Goal: Task Accomplishment & Management: Manage account settings

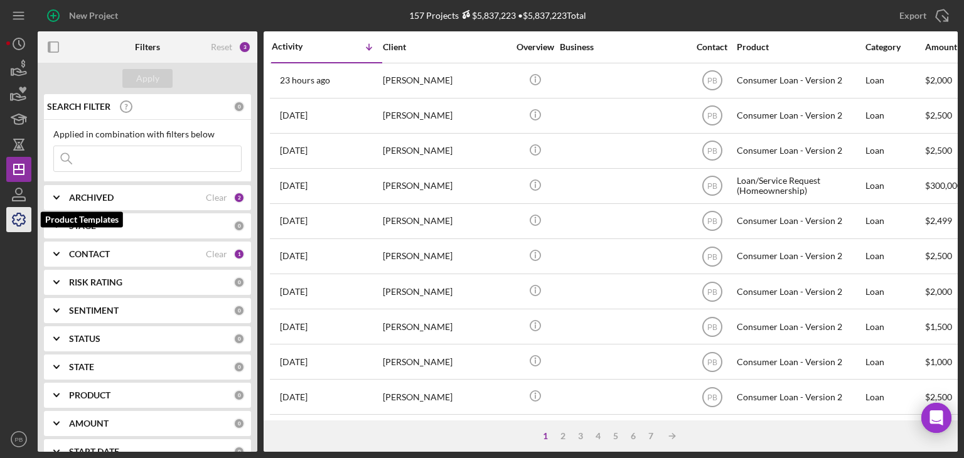
click at [14, 223] on icon "button" at bounding box center [18, 219] width 31 height 31
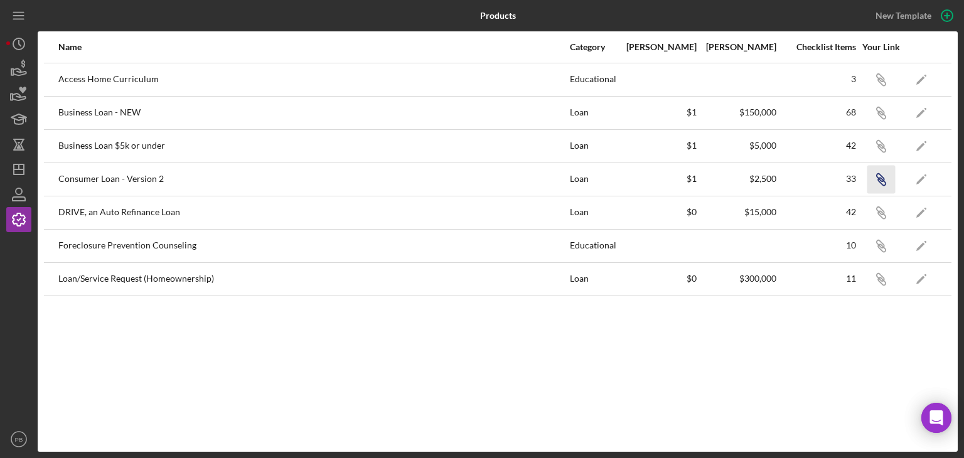
click at [880, 180] on icon "button" at bounding box center [880, 178] width 8 height 8
click at [20, 173] on icon "Icon/Dashboard" at bounding box center [18, 169] width 31 height 31
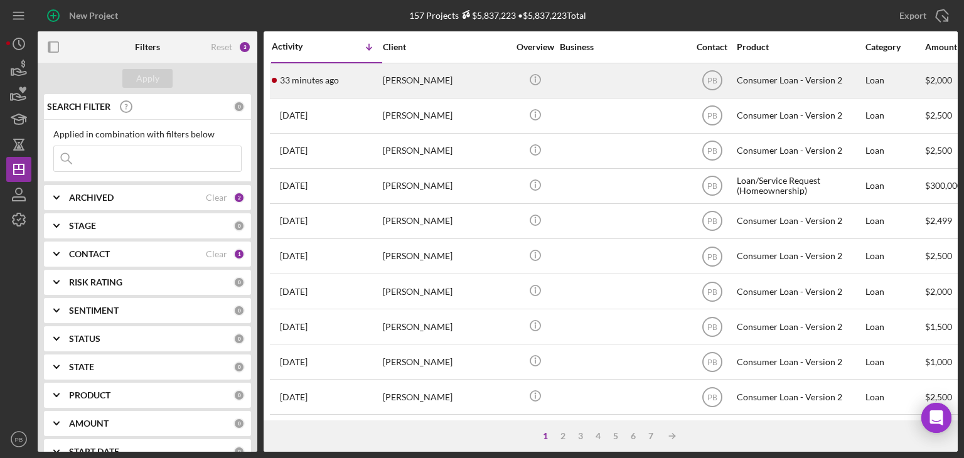
click at [410, 78] on div "[PERSON_NAME]" at bounding box center [445, 80] width 125 height 33
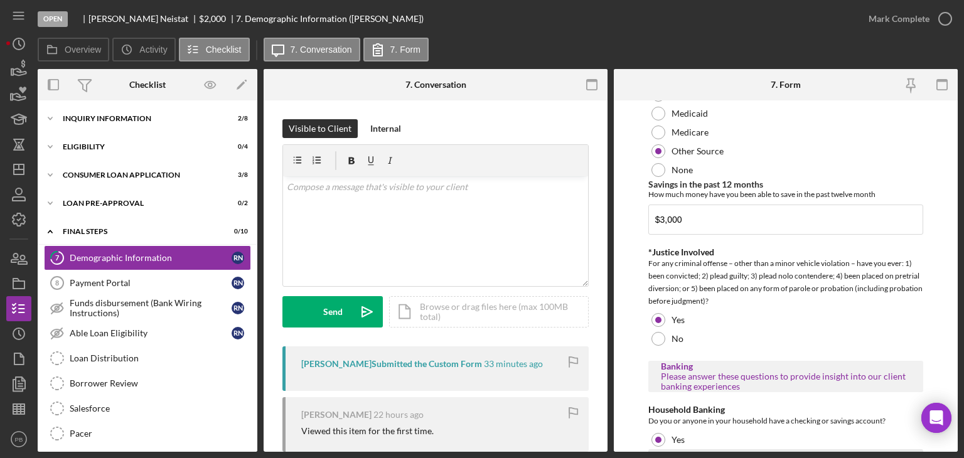
scroll to position [2453, 0]
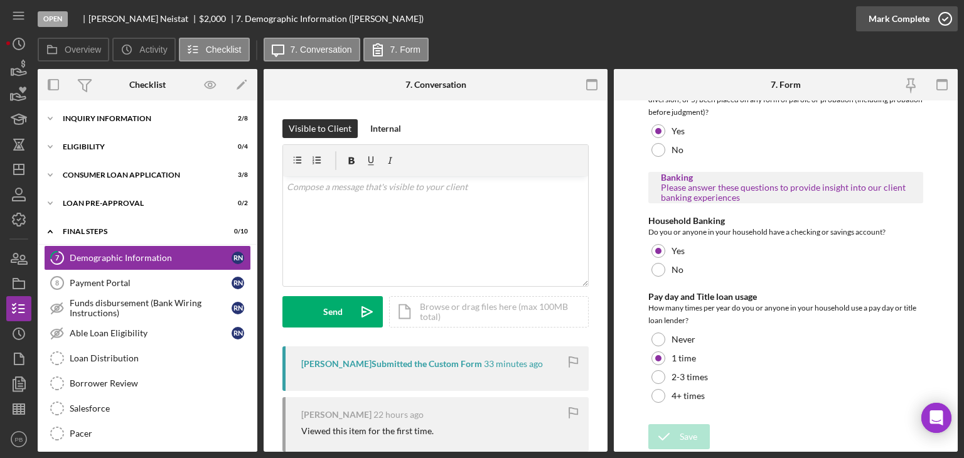
click at [898, 13] on div "Mark Complete" at bounding box center [898, 18] width 61 height 25
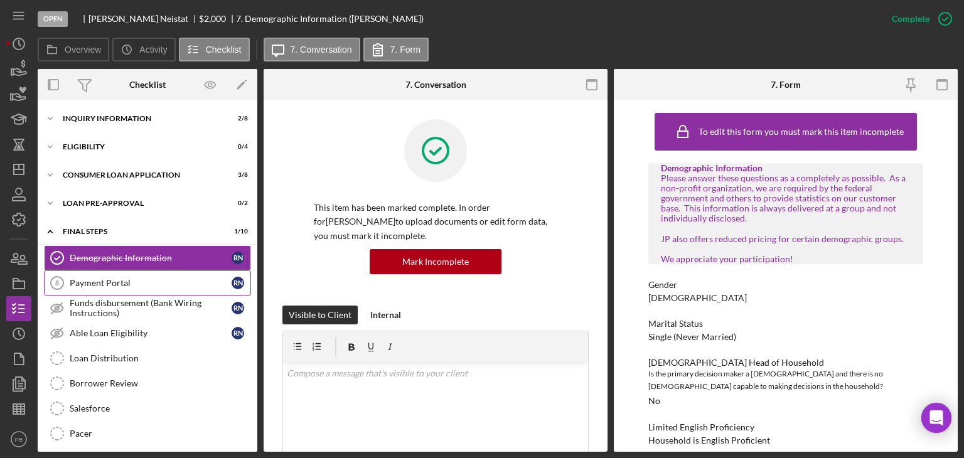
click at [105, 287] on link "Payment Portal 8 Payment Portal R N" at bounding box center [147, 282] width 207 height 25
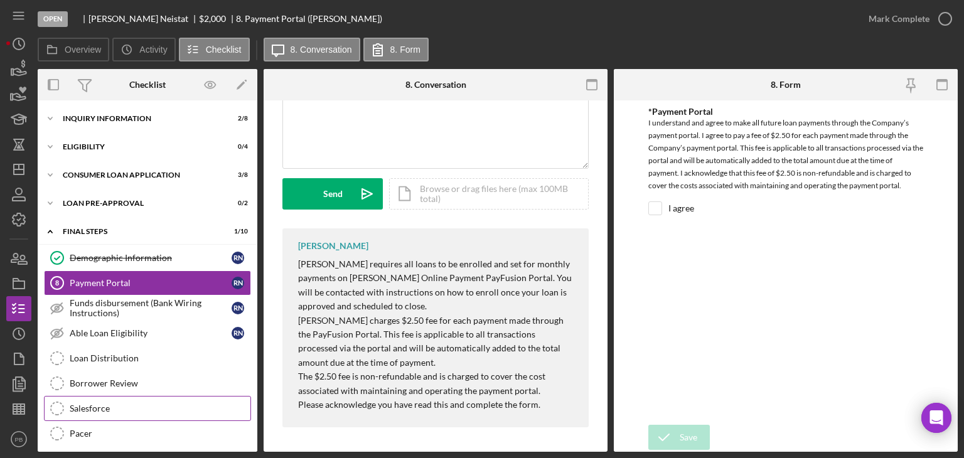
scroll to position [83, 0]
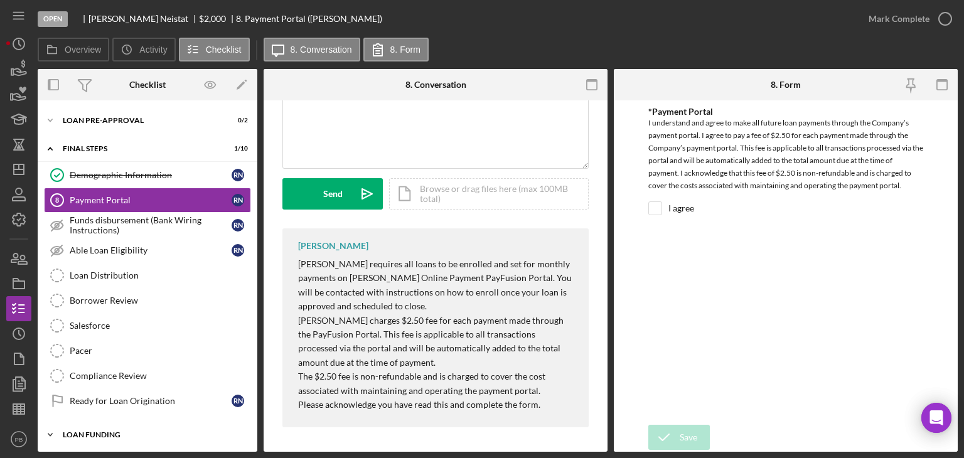
click at [78, 427] on div "Icon/Expander Loan Funding 0 / 1" at bounding box center [148, 434] width 220 height 25
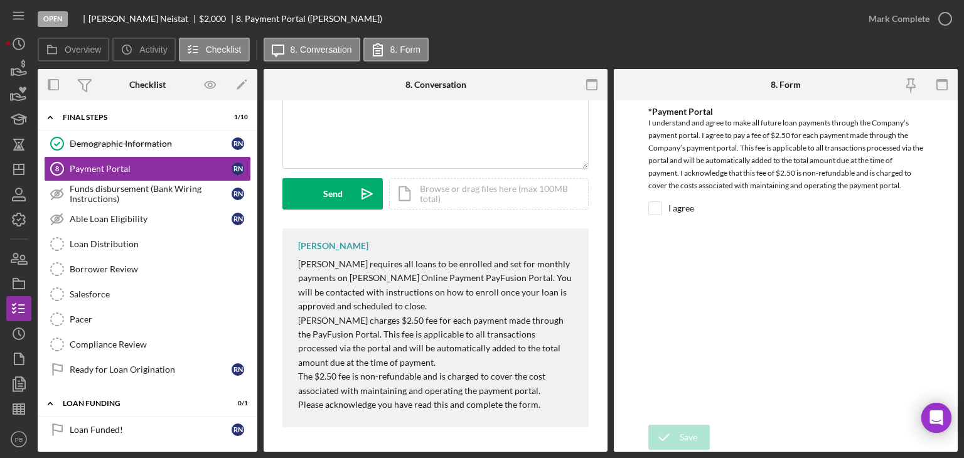
scroll to position [0, 0]
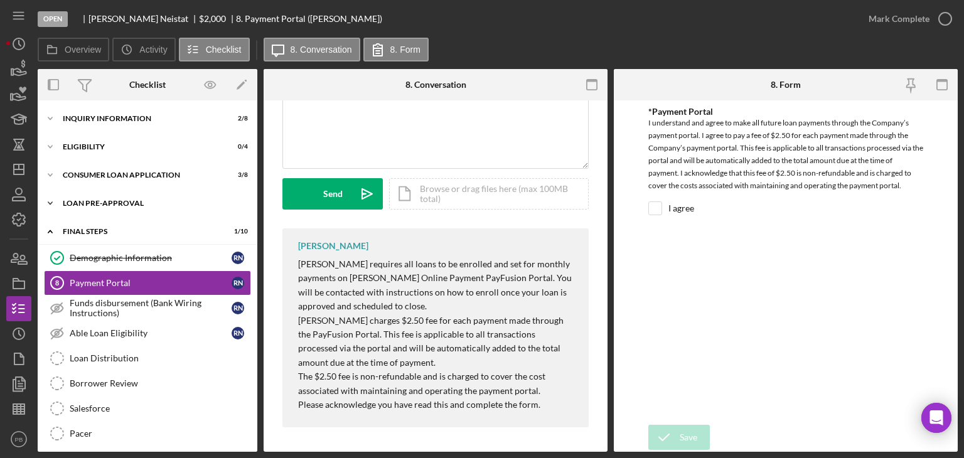
click at [105, 197] on div "Icon/Expander Loan Pre-Approval 0 / 2" at bounding box center [148, 203] width 220 height 25
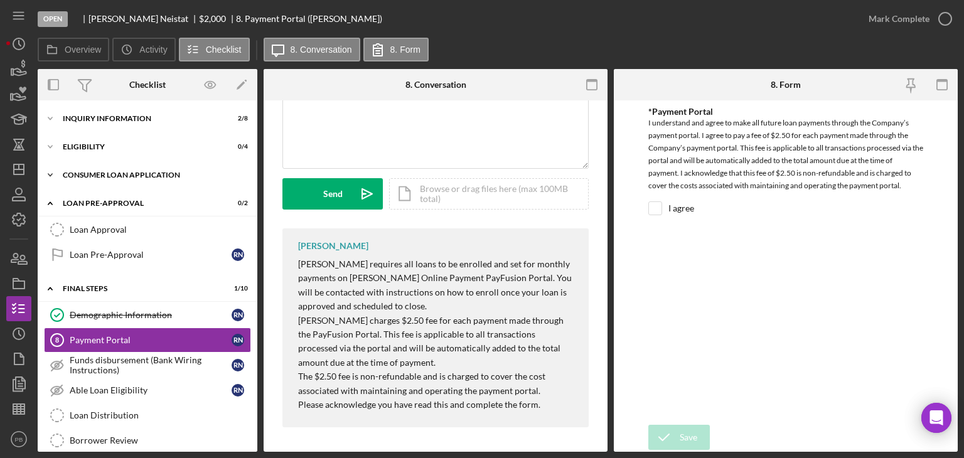
click at [107, 176] on div "Consumer Loan Application" at bounding box center [152, 175] width 179 height 8
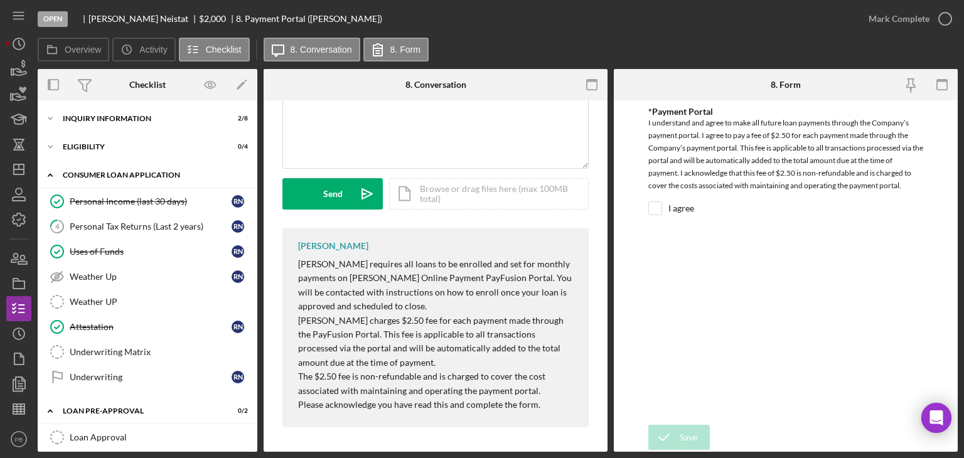
click at [107, 176] on div "Consumer Loan Application" at bounding box center [152, 175] width 179 height 8
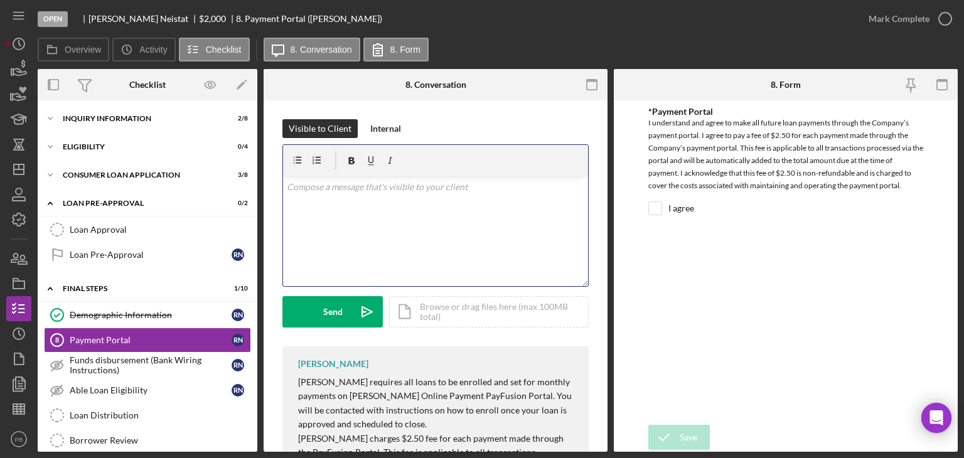
click at [444, 215] on div "v Color teal Color pink Remove color Add row above Add row below Add column bef…" at bounding box center [435, 231] width 305 height 110
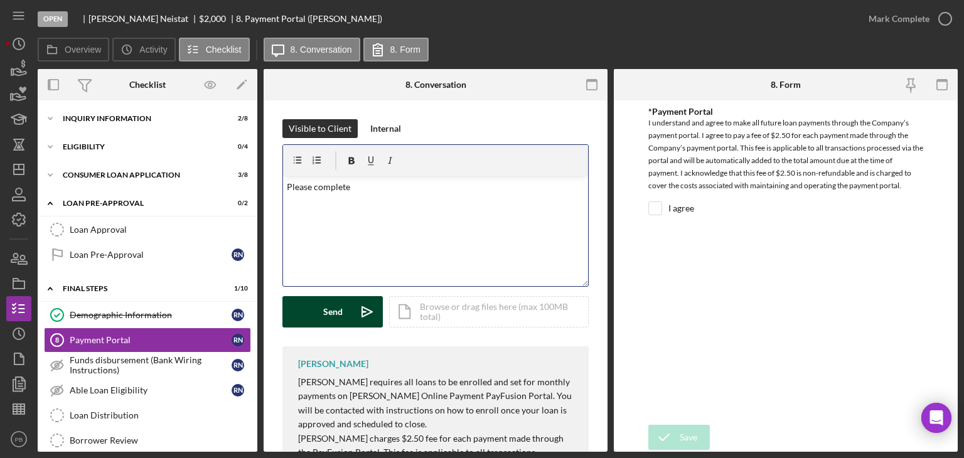
click at [352, 318] on icon "Icon/icon-invite-send" at bounding box center [366, 311] width 31 height 31
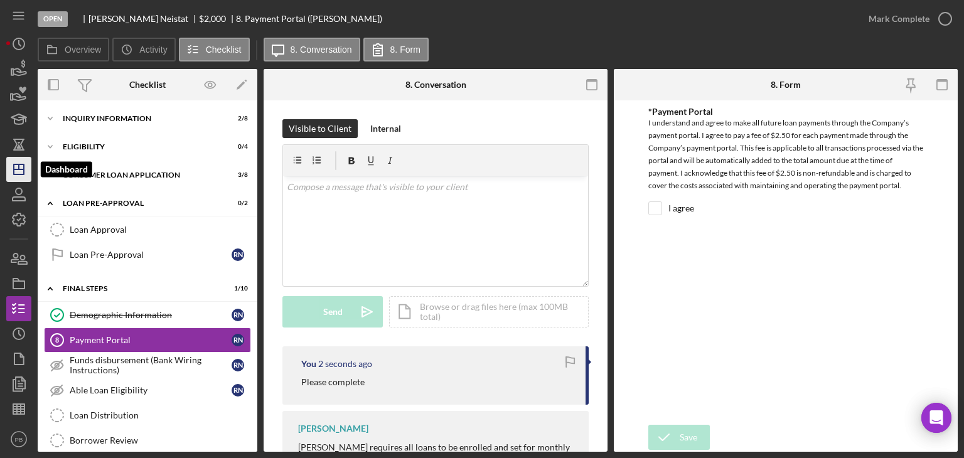
drag, startPoint x: 12, startPoint y: 166, endPoint x: 18, endPoint y: 159, distance: 8.9
click at [13, 166] on icon "Icon/Dashboard" at bounding box center [18, 169] width 31 height 31
